Goal: Information Seeking & Learning: Learn about a topic

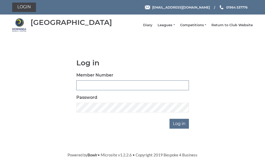
click at [123, 88] on input "Member Number" at bounding box center [132, 85] width 113 height 10
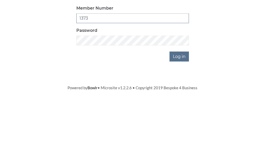
type input "1373"
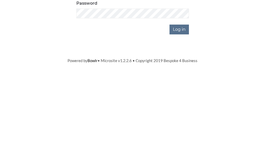
click at [181, 118] on input "Log in" at bounding box center [178, 123] width 19 height 10
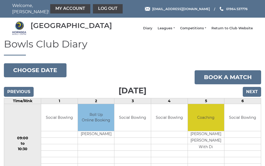
click at [175, 30] on link "Leagues" at bounding box center [166, 28] width 17 height 5
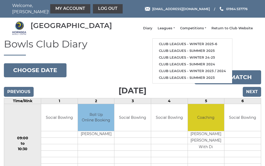
click at [215, 46] on link "Club leagues - Winter 2025-6" at bounding box center [192, 44] width 79 height 7
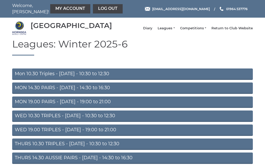
click at [96, 160] on link "THURS 14.30 AUSSIE PAIRS - Thursday - 14:30 to 16:30" at bounding box center [132, 157] width 241 height 11
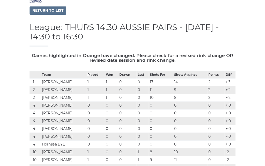
scroll to position [30, 0]
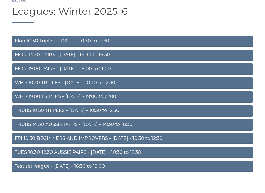
scroll to position [33, 0]
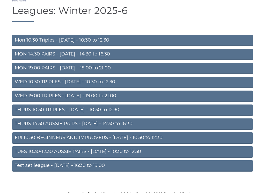
click at [94, 128] on link "THURS 14.30 AUSSIE PAIRS - Thursday - 14:30 to 16:30" at bounding box center [132, 124] width 241 height 11
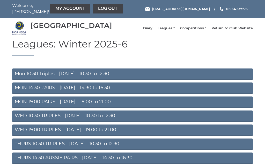
scroll to position [50, 0]
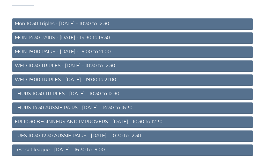
click at [95, 69] on link "WED 10.30 TRIPLES - [DATE] - 10:30 to 12:30" at bounding box center [132, 65] width 241 height 11
